Goal: Transaction & Acquisition: Book appointment/travel/reservation

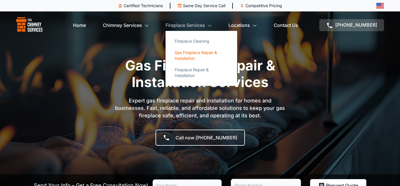
click at [187, 58] on link "Gas Fireplace Repair & Installation" at bounding box center [201, 55] width 62 height 17
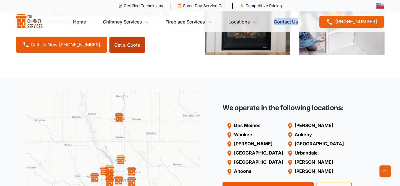
click at [126, 49] on link "Get a Quote" at bounding box center [126, 45] width 35 height 17
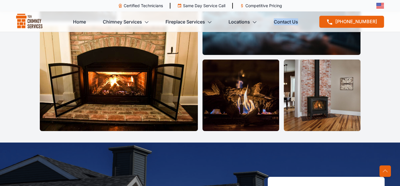
scroll to position [1414, 0]
